Goal: Task Accomplishment & Management: Manage account settings

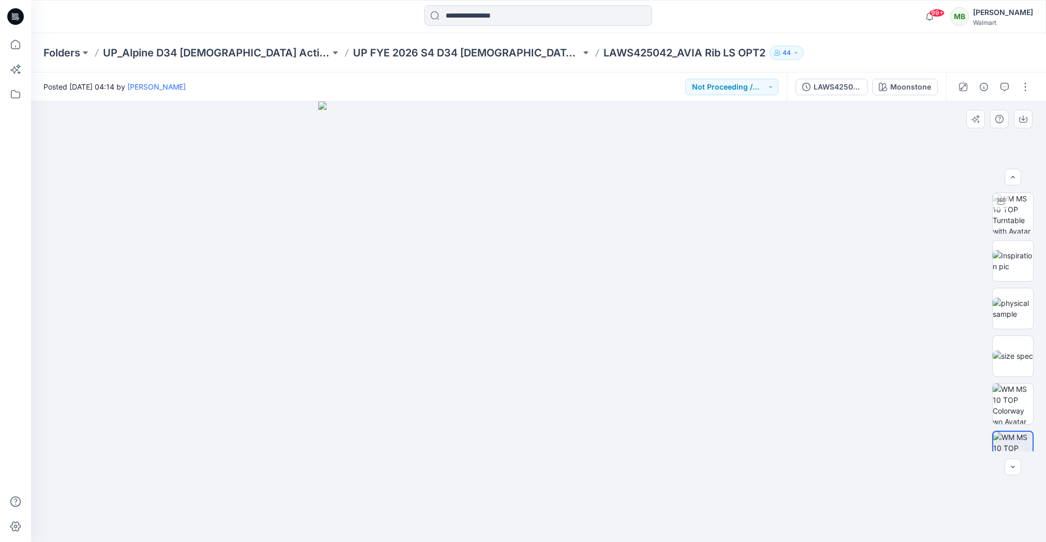
scroll to position [56, 0]
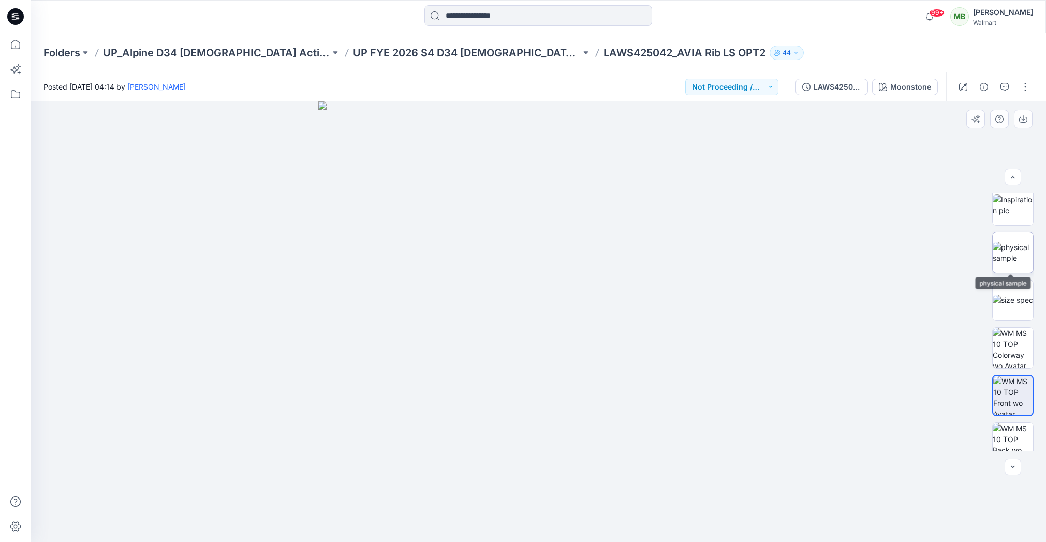
click at [1010, 258] on img at bounding box center [1013, 253] width 40 height 22
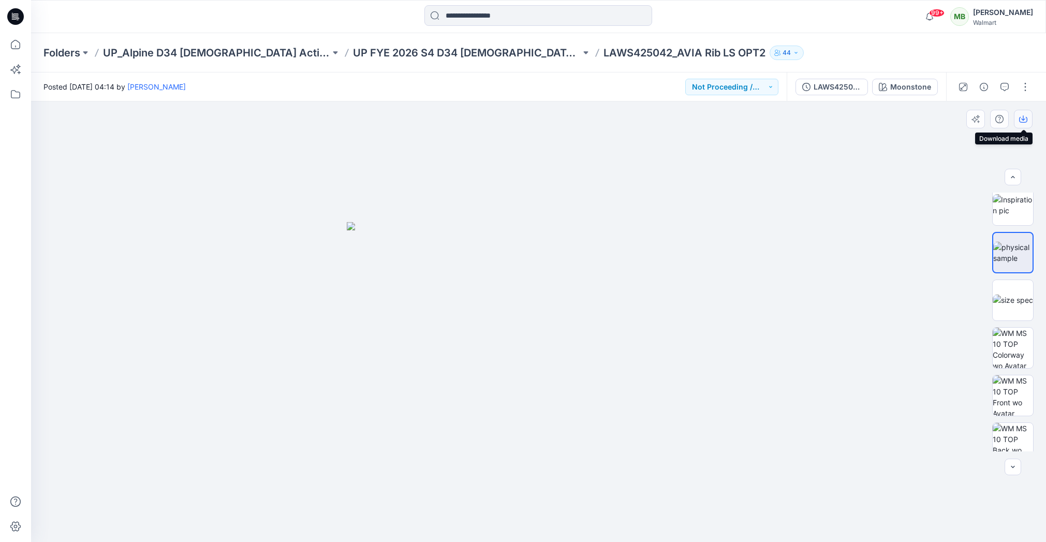
click at [1024, 117] on icon "button" at bounding box center [1023, 119] width 8 height 8
click at [1010, 390] on img at bounding box center [1013, 395] width 40 height 40
drag, startPoint x: 1023, startPoint y: 118, endPoint x: 989, endPoint y: 133, distance: 37.1
click at [1023, 118] on icon "button" at bounding box center [1023, 117] width 4 height 5
drag, startPoint x: 489, startPoint y: 391, endPoint x: 538, endPoint y: 311, distance: 94.5
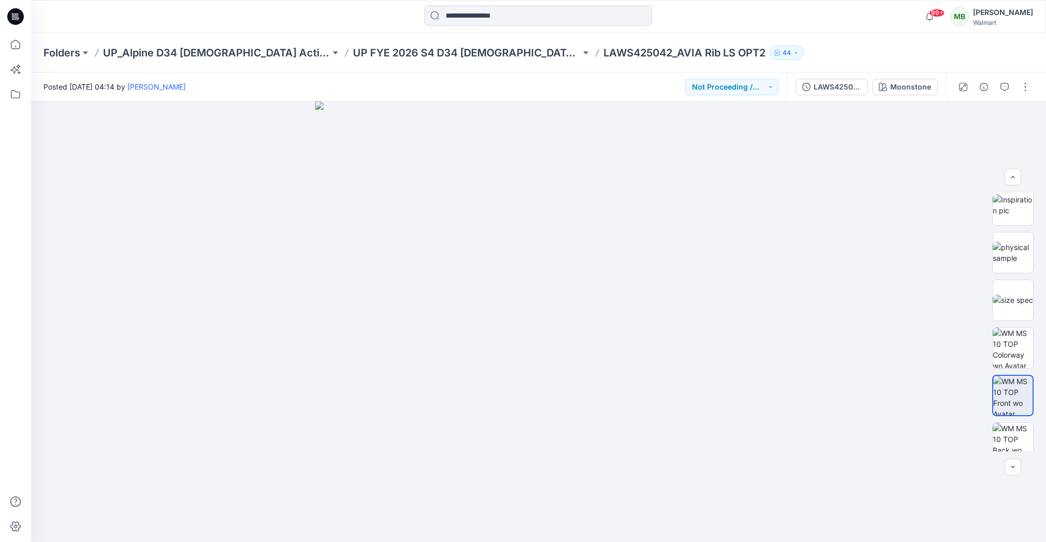
click at [12, 347] on div at bounding box center [15, 287] width 23 height 509
drag, startPoint x: 504, startPoint y: 52, endPoint x: 618, endPoint y: 60, distance: 114.7
click at [618, 60] on div "Folders UP_Alpine D34 Ladies Active UP FYE 2026 S4 D34 Ladies Active Alpine LAW…" at bounding box center [538, 52] width 1015 height 39
copy p "LAWS425042_AVIA Rib LS OPT2"
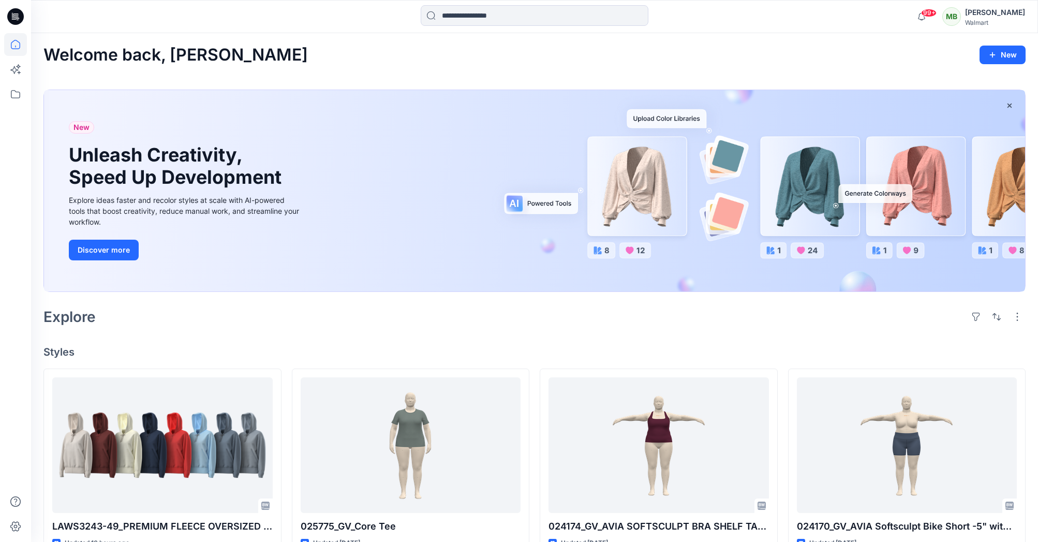
click at [978, 21] on div "Walmart" at bounding box center [995, 23] width 60 height 8
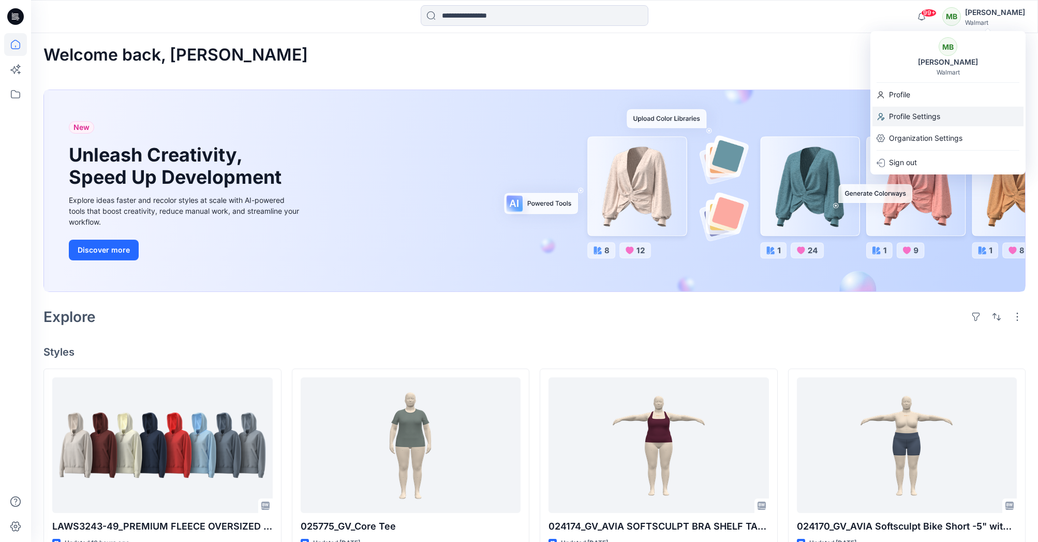
click at [922, 114] on p "Profile Settings" at bounding box center [914, 117] width 51 height 20
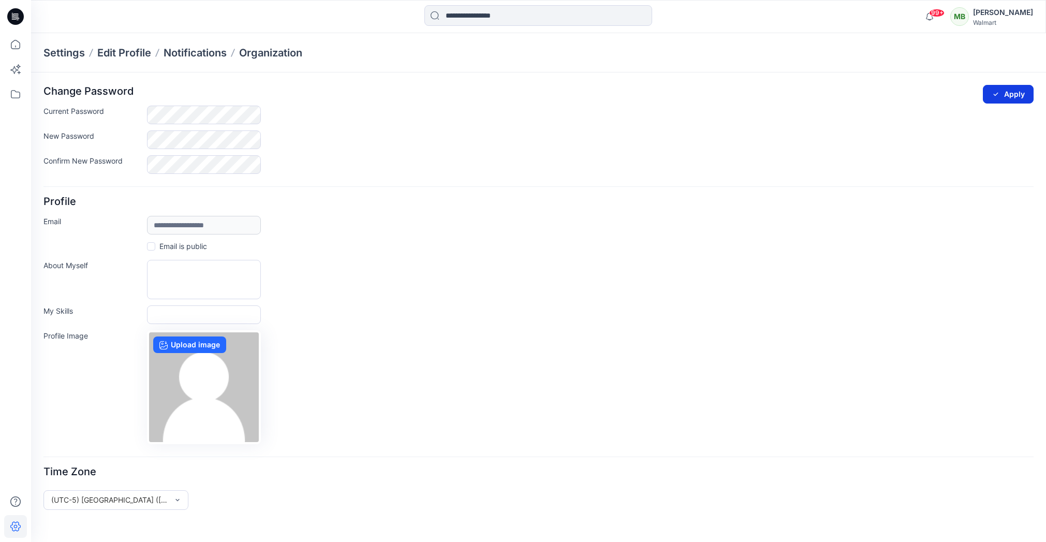
click at [1012, 92] on button "Apply" at bounding box center [1008, 94] width 51 height 19
